Goal: Task Accomplishment & Management: Manage account settings

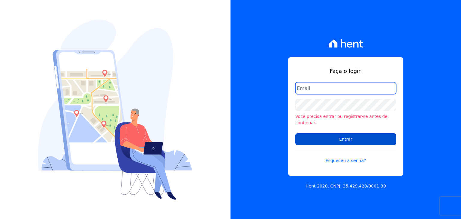
type input "henrique.campos@priori.com.vc"
click at [353, 136] on input "Entrar" at bounding box center [346, 139] width 101 height 12
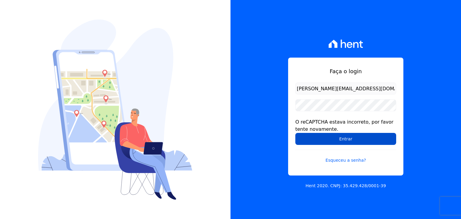
click at [359, 141] on input "Entrar" at bounding box center [346, 139] width 101 height 12
click at [344, 140] on input "Entrar" at bounding box center [346, 139] width 101 height 12
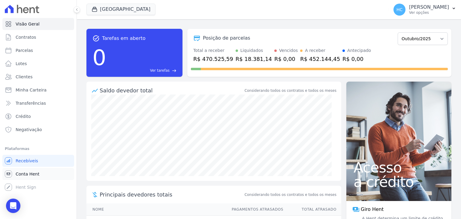
click at [20, 176] on span "Conta Hent" at bounding box center [28, 174] width 24 height 6
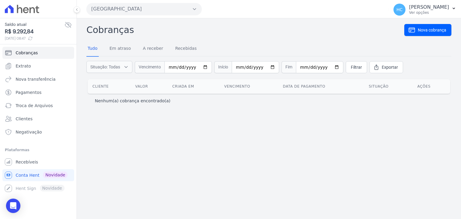
click at [20, 28] on span "R$ 9.292,84" at bounding box center [35, 32] width 60 height 8
copy span "9.292,84"
